Goal: Transaction & Acquisition: Book appointment/travel/reservation

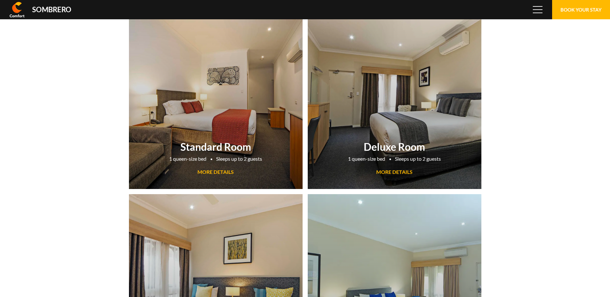
scroll to position [42872, 0]
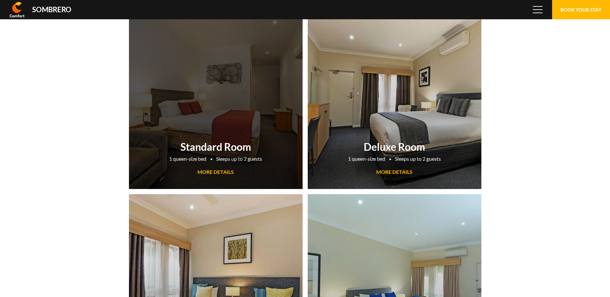
click at [221, 171] on span "MORE DETAILS" at bounding box center [216, 172] width 36 height 6
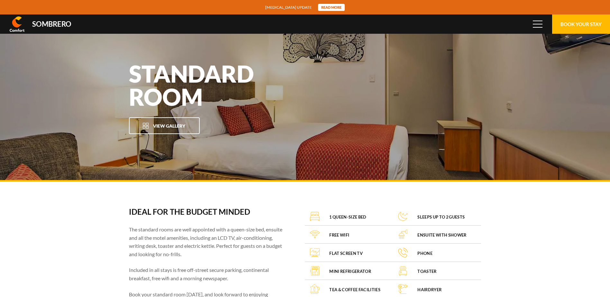
scroll to position [42872, 0]
click at [580, 26] on button "Book Your Stay" at bounding box center [581, 23] width 58 height 19
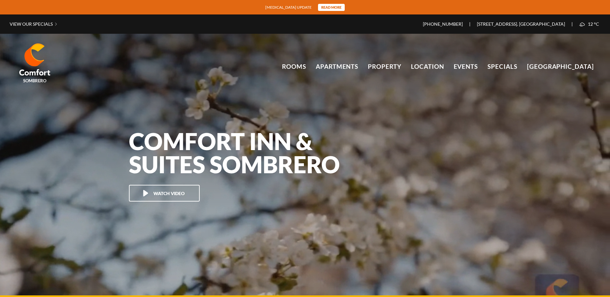
click at [301, 62] on link "Rooms" at bounding box center [294, 67] width 24 height 10
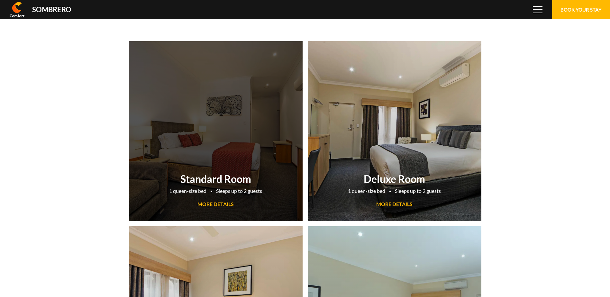
scroll to position [42872, 0]
click at [225, 117] on link "Standard Room 1 queen-size bed Sleeps up to 2 guests MORE DETAILS" at bounding box center [216, 131] width 174 height 180
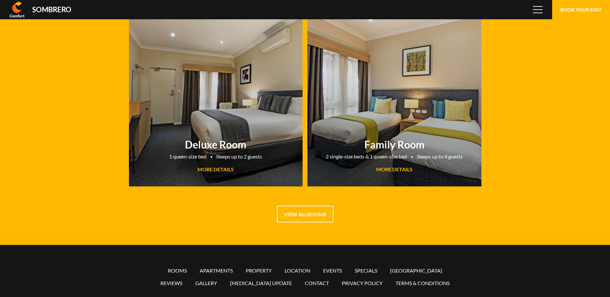
scroll to position [42872, 0]
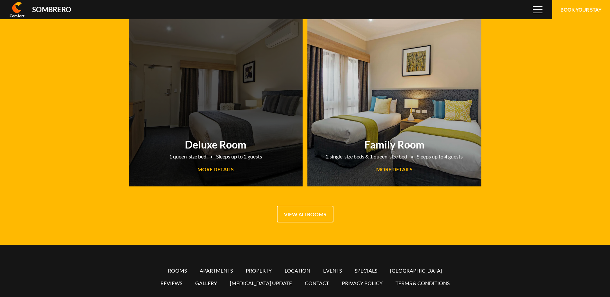
click at [251, 111] on link "Deluxe Room 1 queen-size bed Sleeps up to 2 guests MORE DETAILS" at bounding box center [216, 96] width 174 height 180
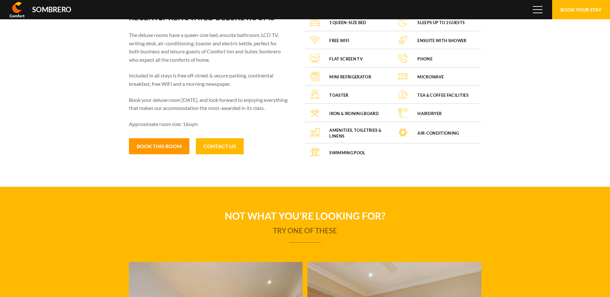
scroll to position [42872, 0]
click at [173, 146] on button "Book this room" at bounding box center [159, 146] width 60 height 16
